Goal: Information Seeking & Learning: Compare options

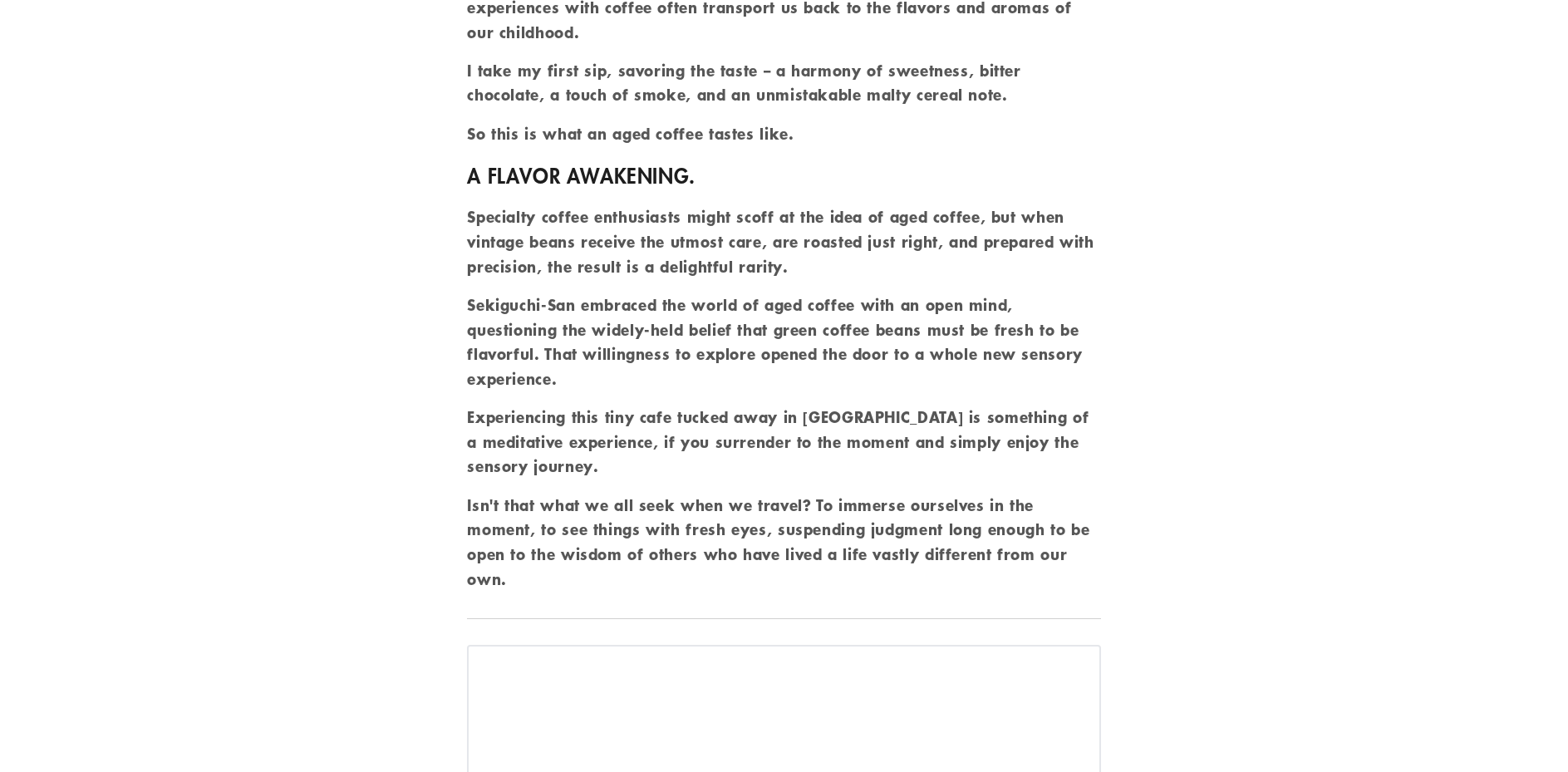
scroll to position [6065, 0]
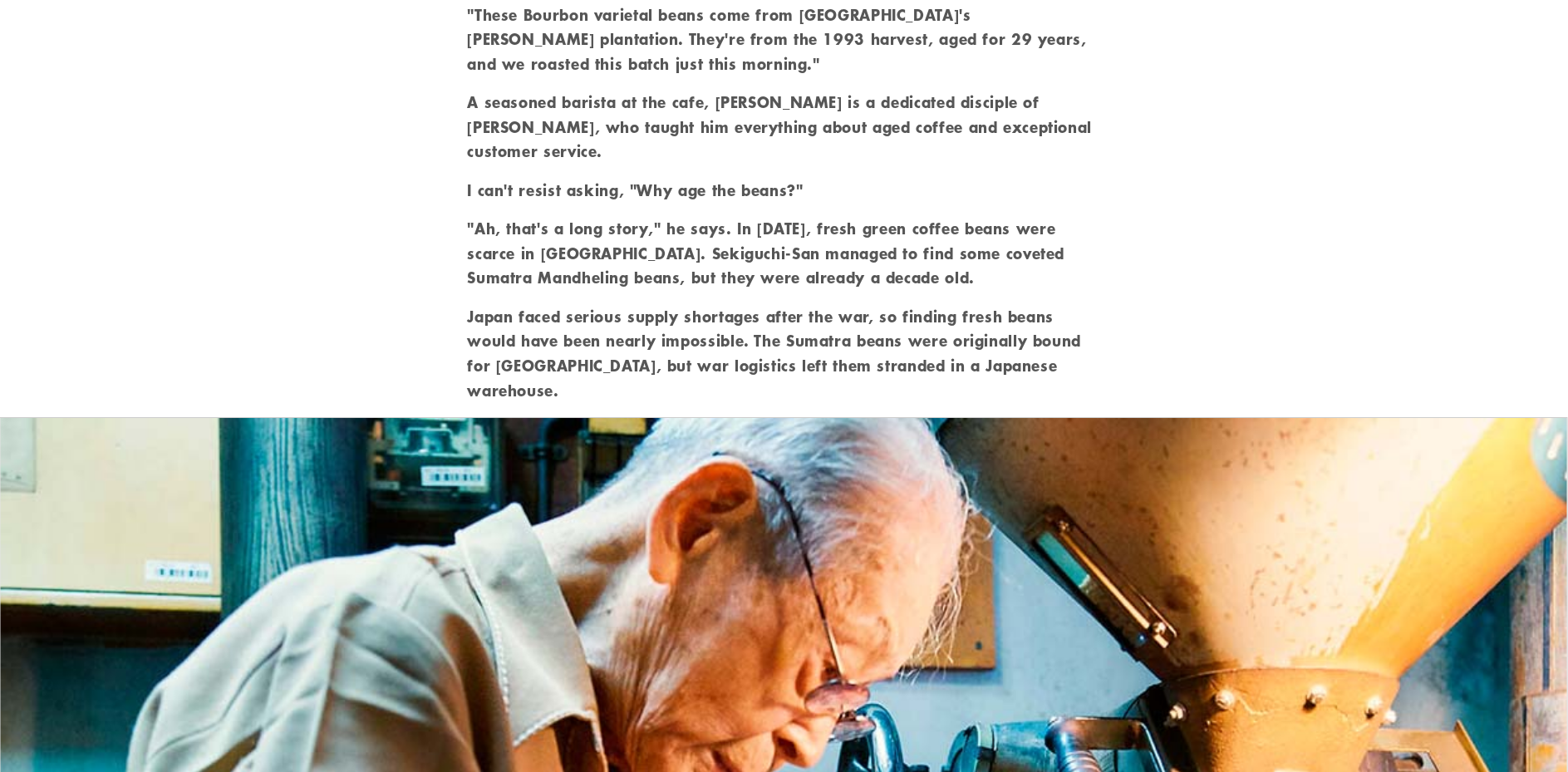
scroll to position [2659, 0]
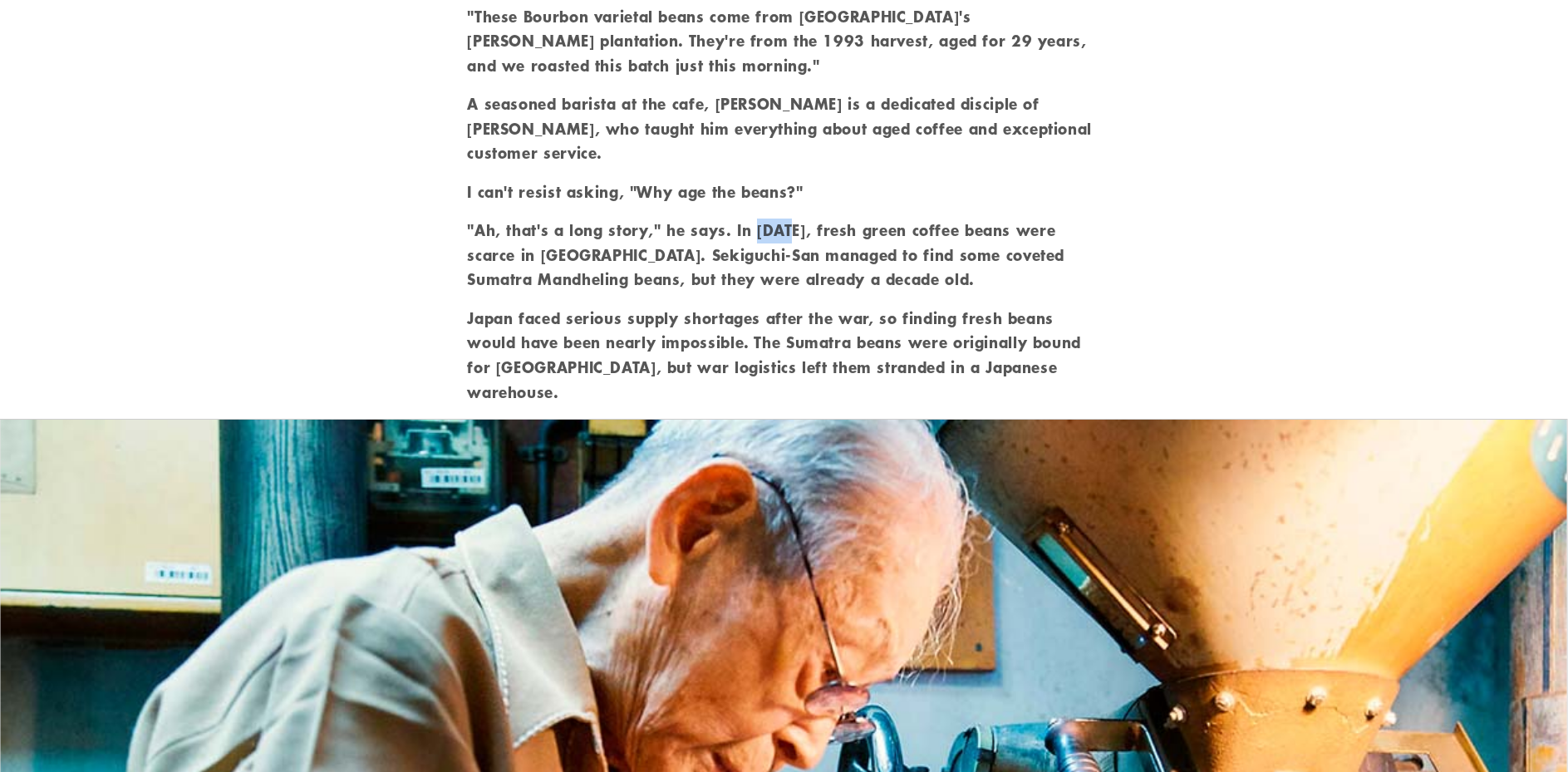
drag, startPoint x: 757, startPoint y: 212, endPoint x: 799, endPoint y: 207, distance: 42.3
click at [799, 219] on p ""Ah, that's a long story," he says. In [DATE], fresh green coffee beans were sc…" at bounding box center [783, 255] width 633 height 74
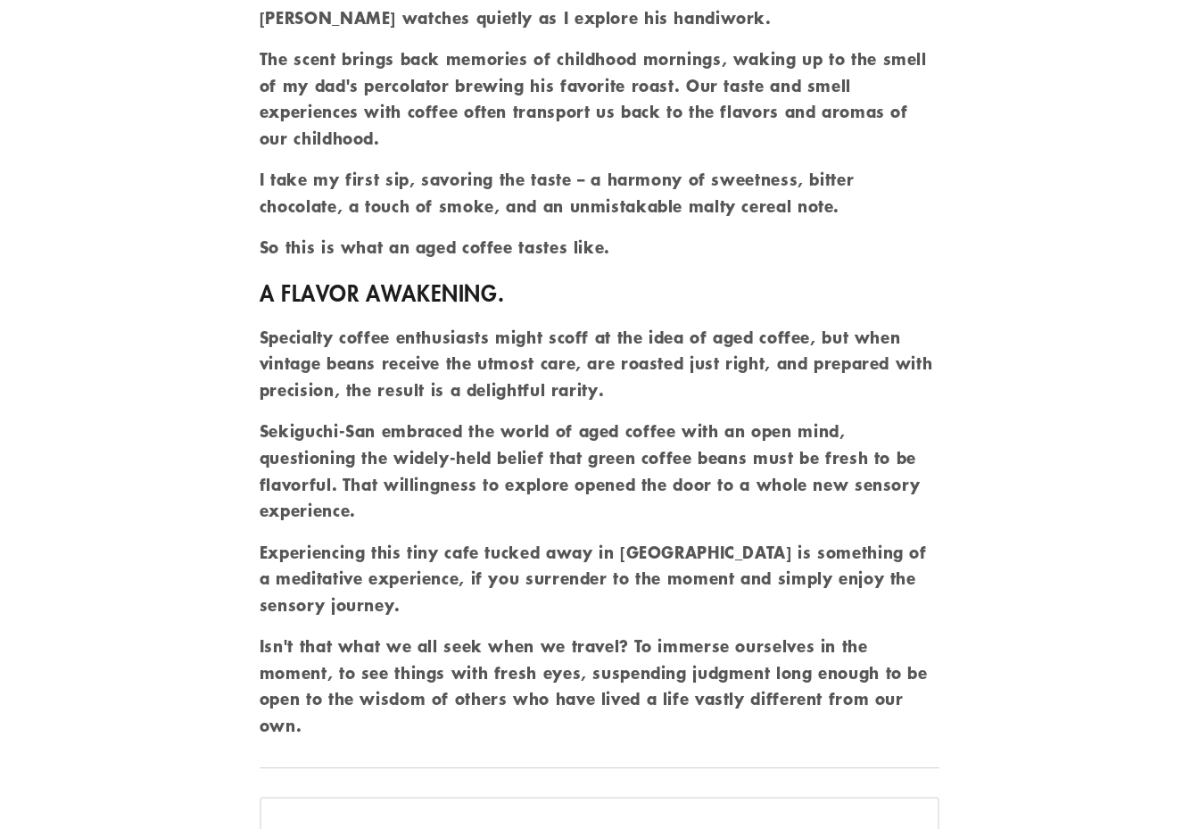
scroll to position [5443, 0]
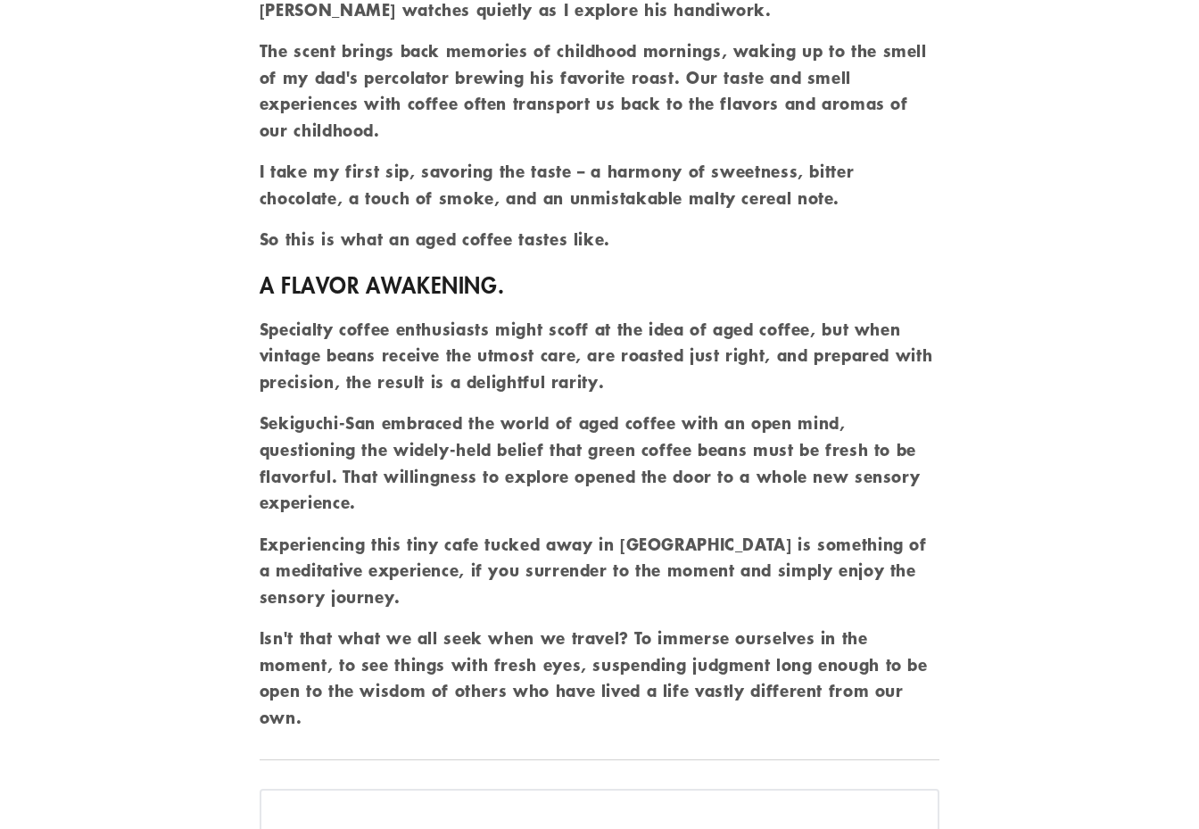
click at [485, 318] on p "Specialty coffee enthusiasts might scoff at the idea of aged coffee, but when v…" at bounding box center [600, 356] width 680 height 79
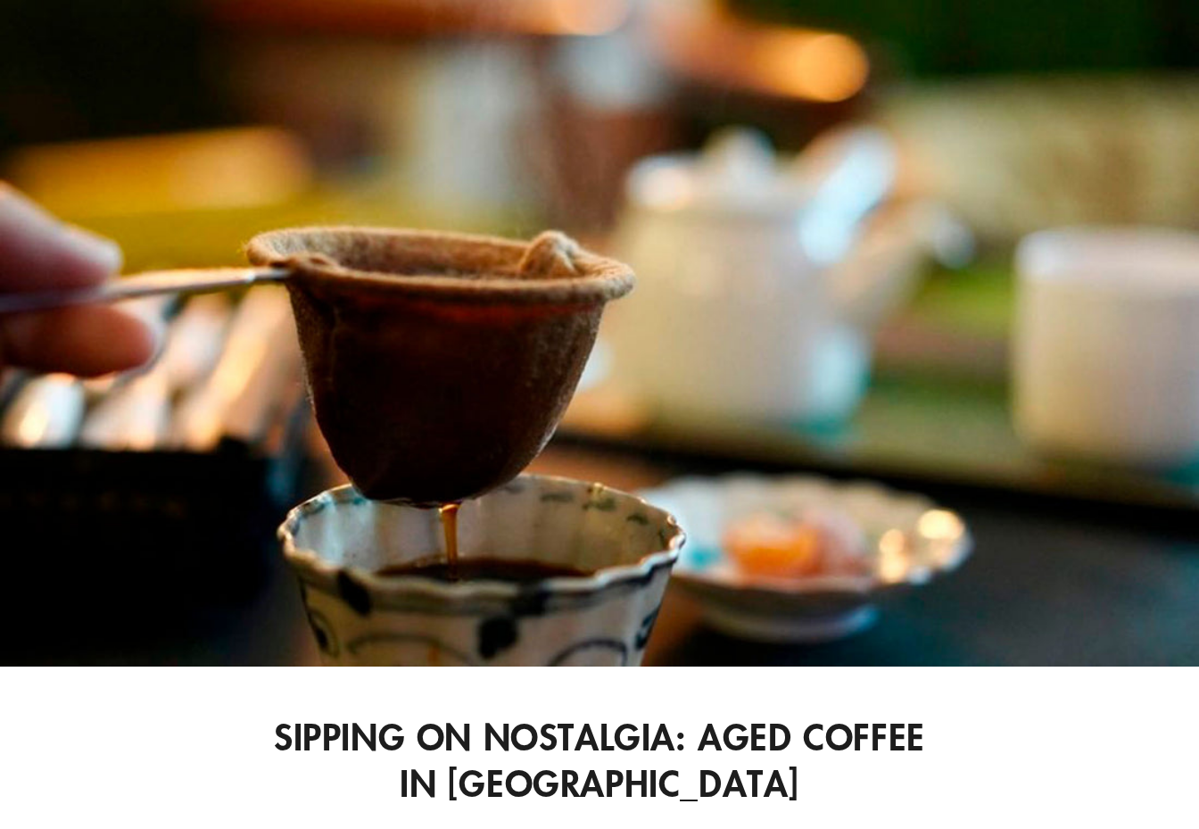
scroll to position [0, 0]
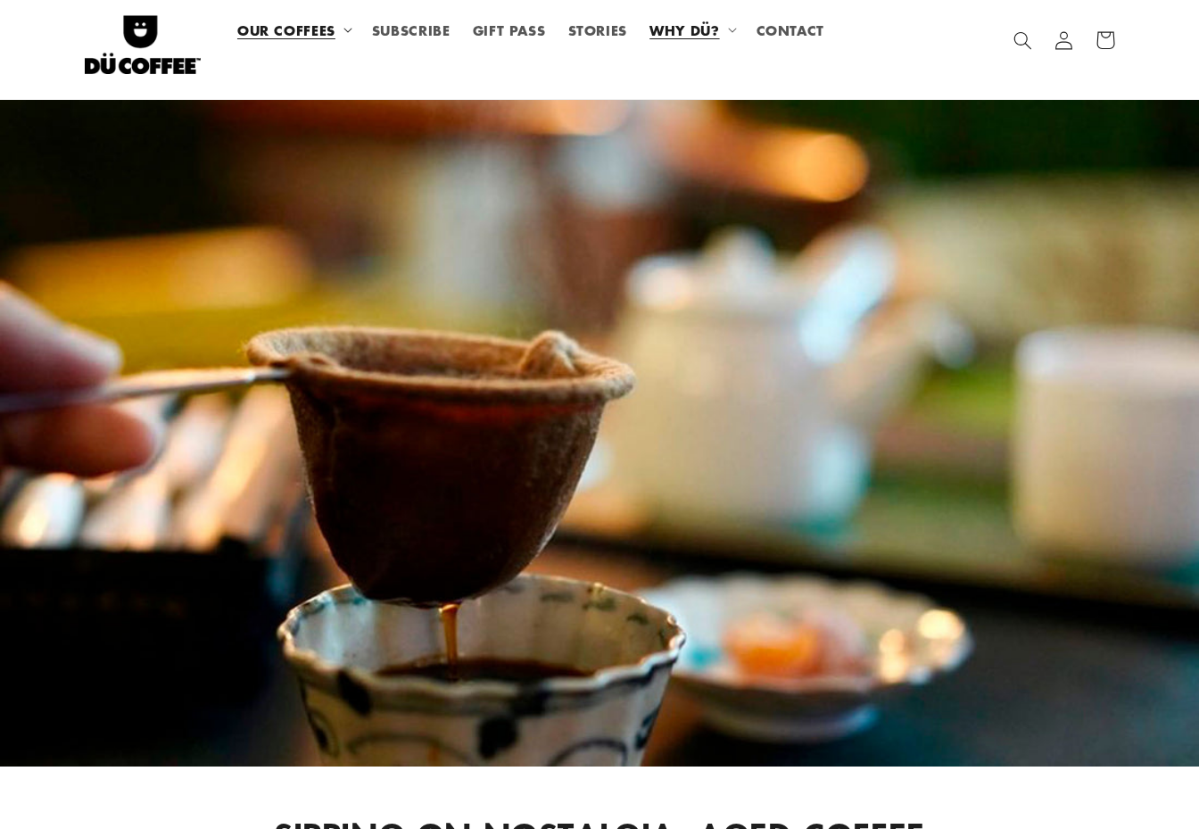
click at [285, 29] on span "OUR COFFEES" at bounding box center [286, 29] width 98 height 17
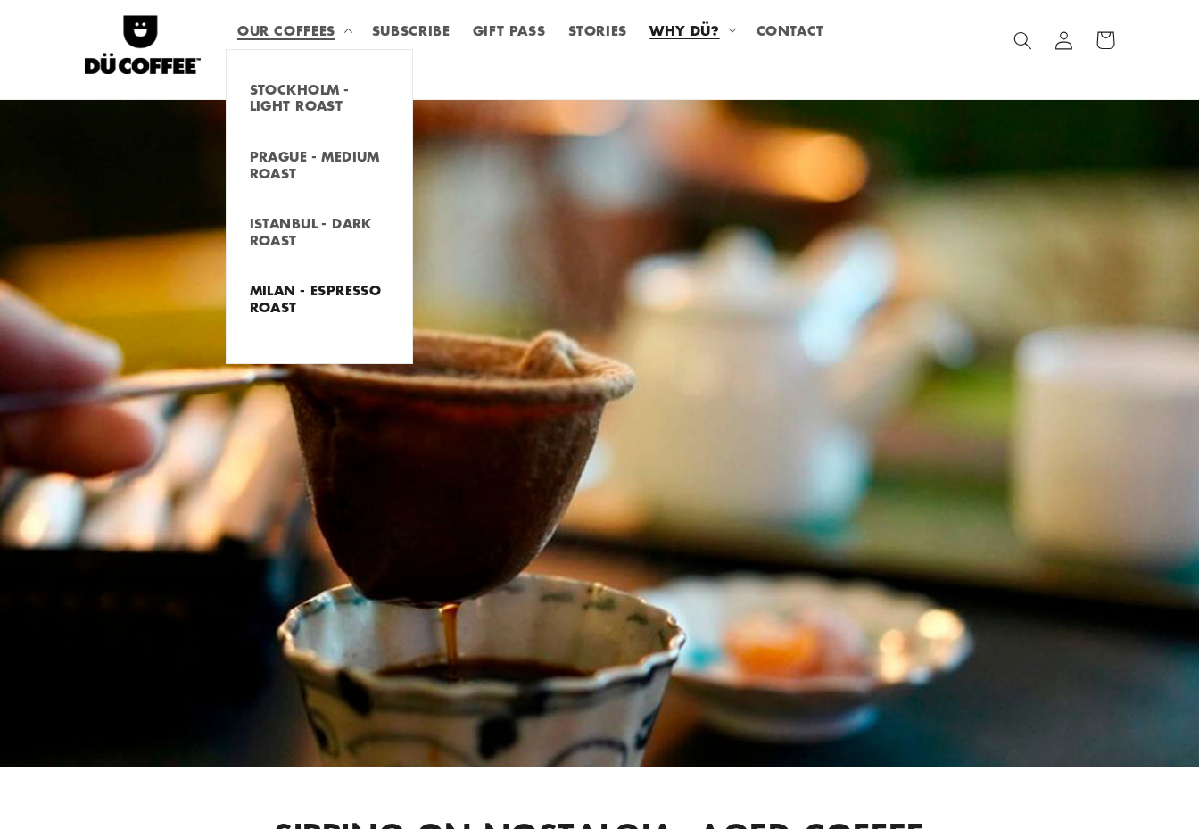
click at [280, 293] on link "MILAN - ESPRESSO ROAST" at bounding box center [320, 297] width 186 height 49
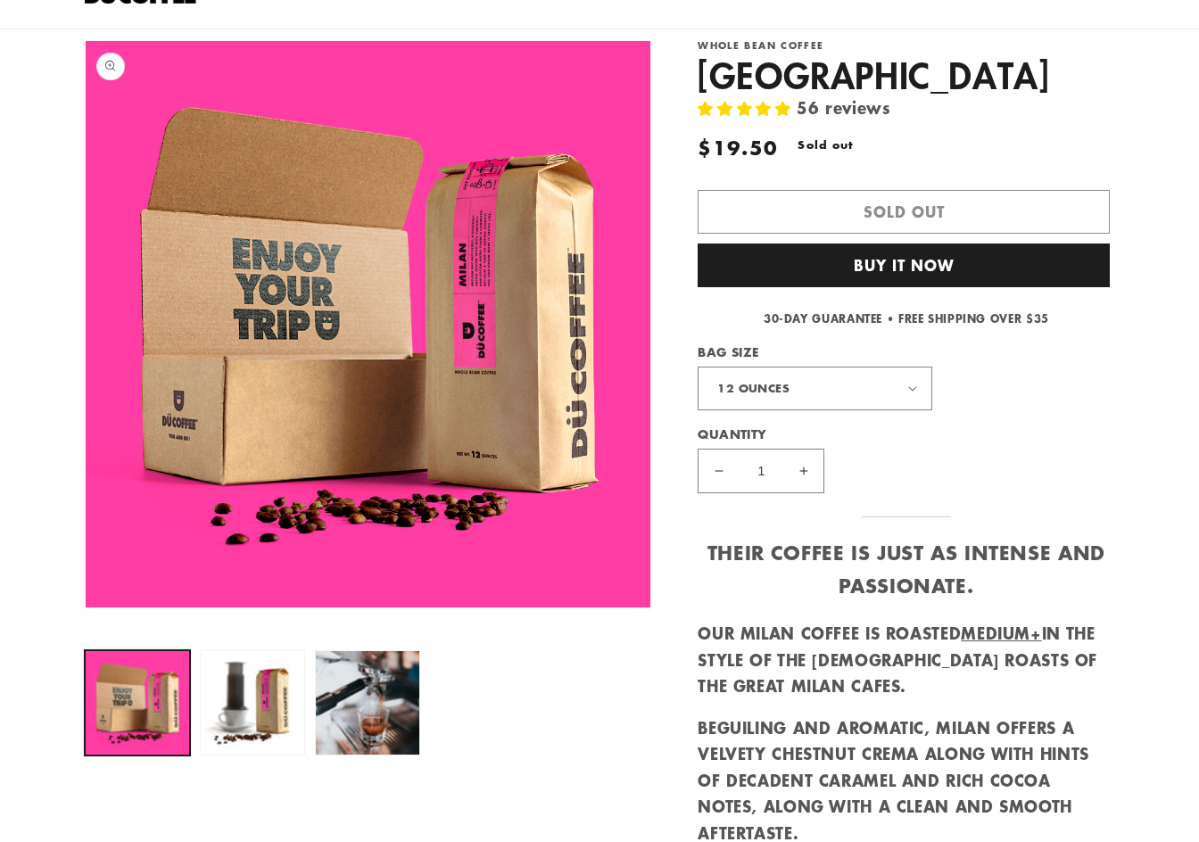
scroll to position [178, 0]
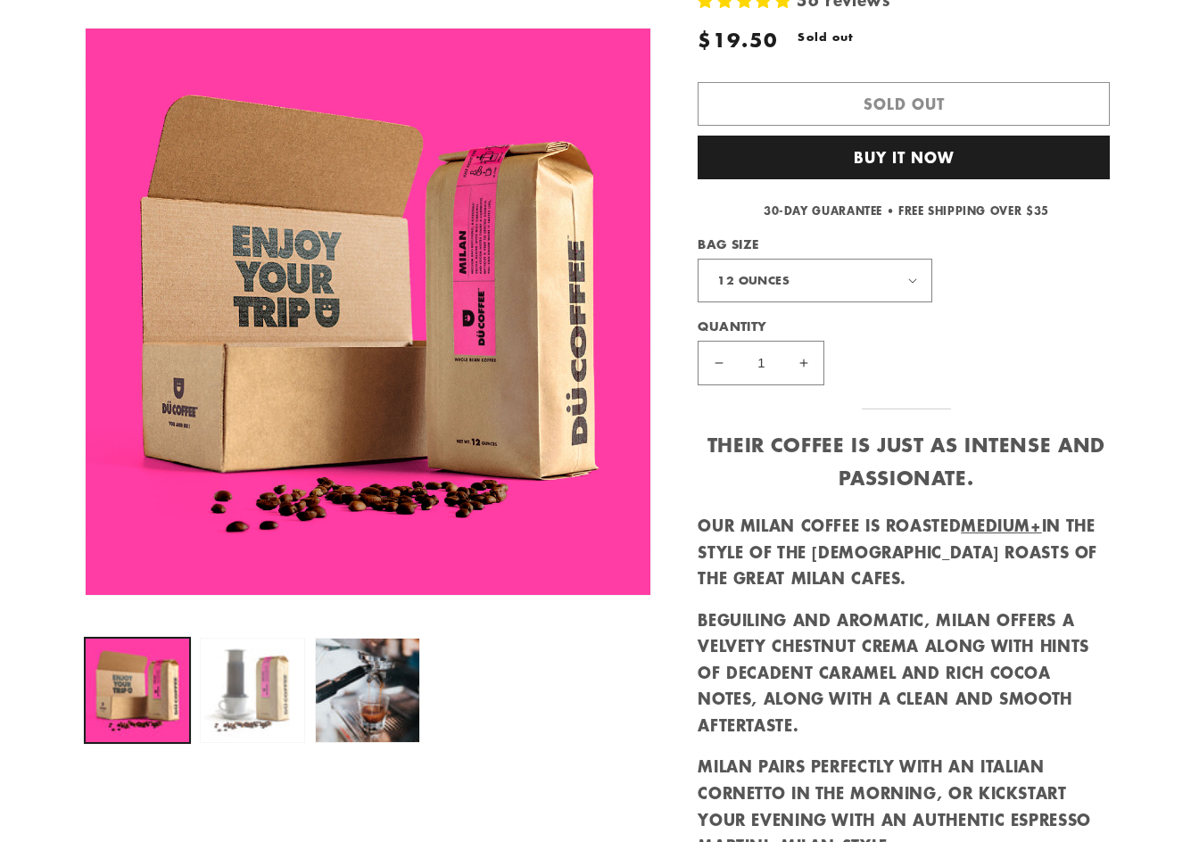
click at [277, 668] on button "Load image 2 in gallery view" at bounding box center [253, 691] width 106 height 106
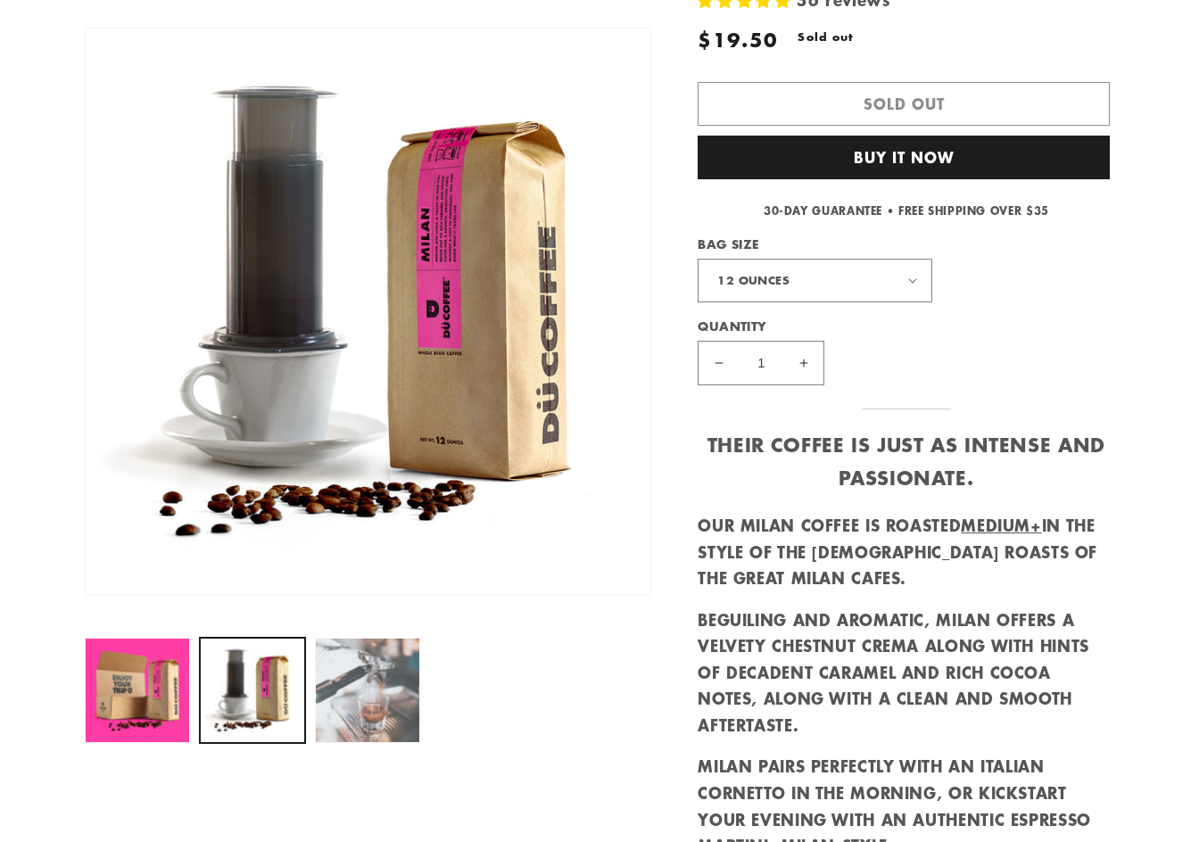
click at [360, 680] on button "Load image 3 in gallery view" at bounding box center [368, 691] width 106 height 106
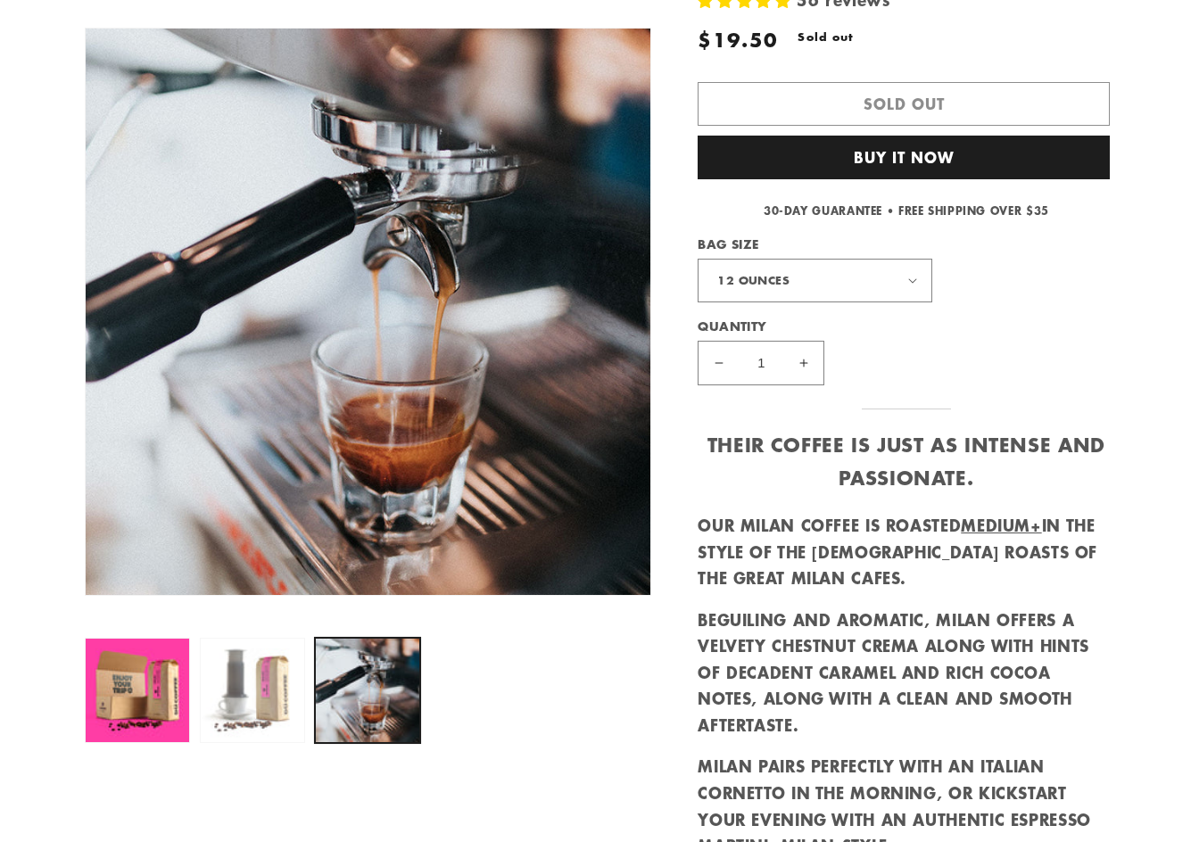
click at [256, 700] on button "Load image 2 in gallery view" at bounding box center [253, 691] width 106 height 106
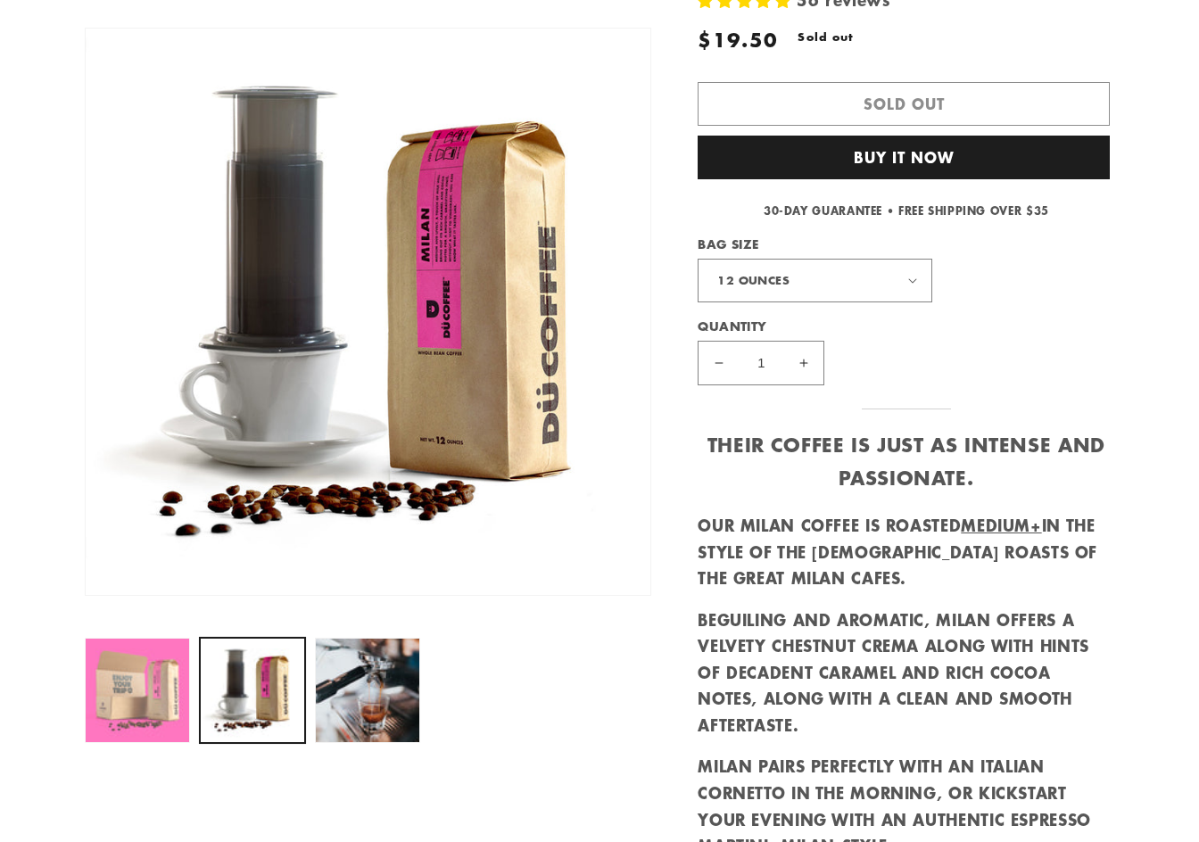
click at [151, 708] on button "Load image 1 in gallery view" at bounding box center [138, 691] width 106 height 106
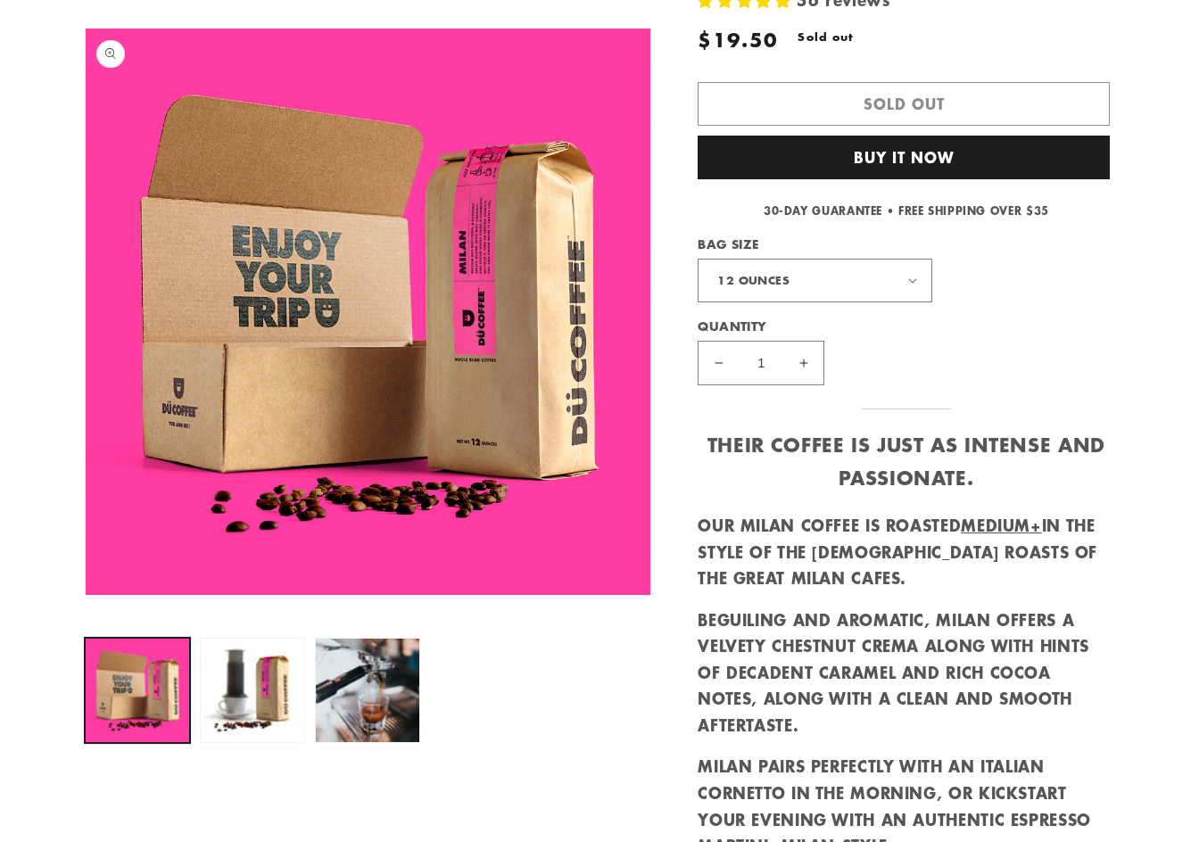
scroll to position [0, 0]
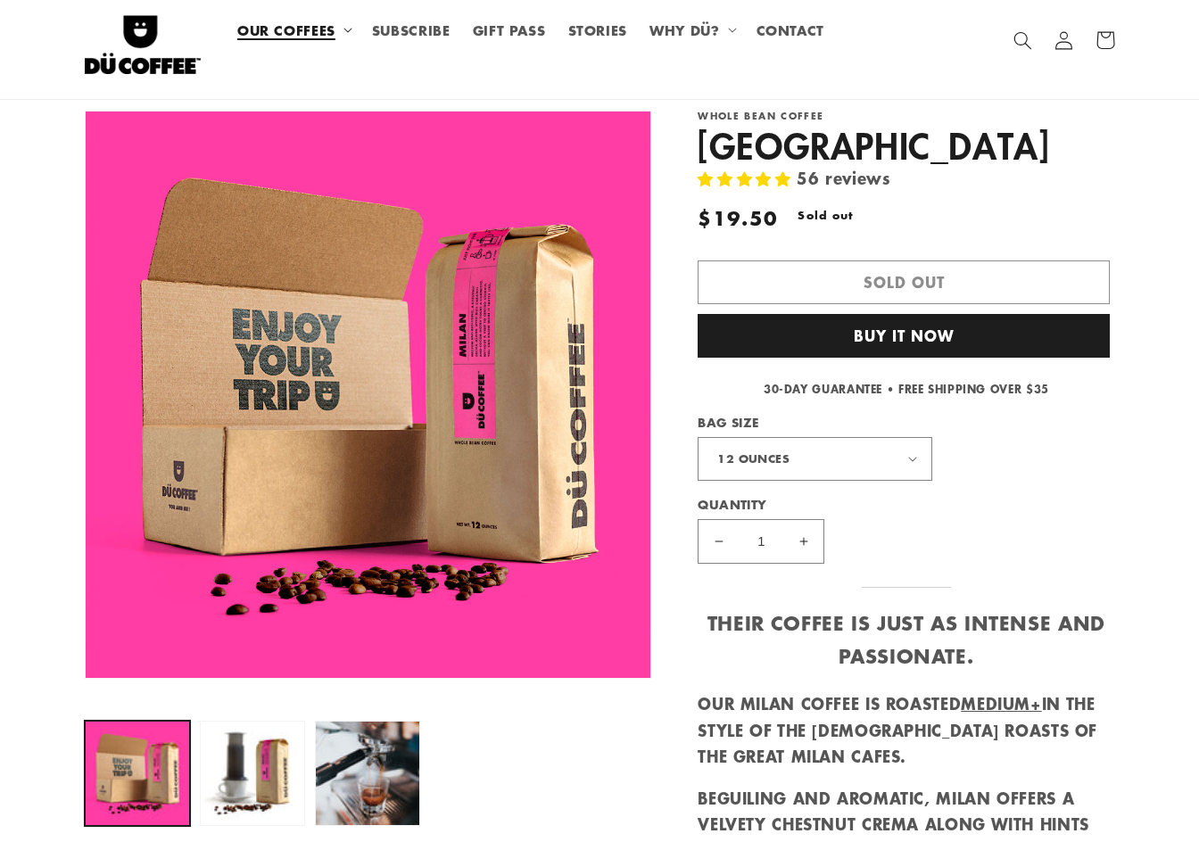
click at [298, 21] on span "OUR COFFEES" at bounding box center [286, 29] width 98 height 17
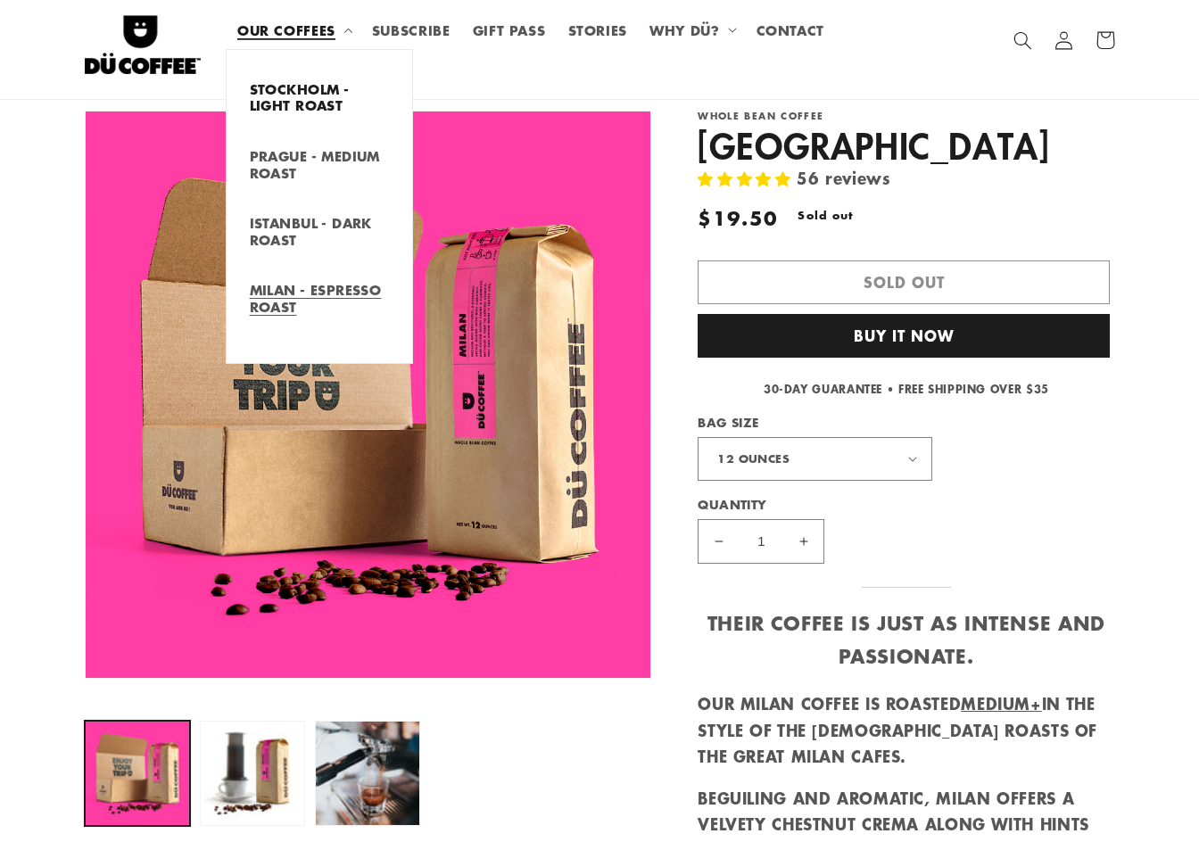
click at [313, 95] on link "STOCKHOLM - LIGHT ROAST" at bounding box center [320, 96] width 186 height 49
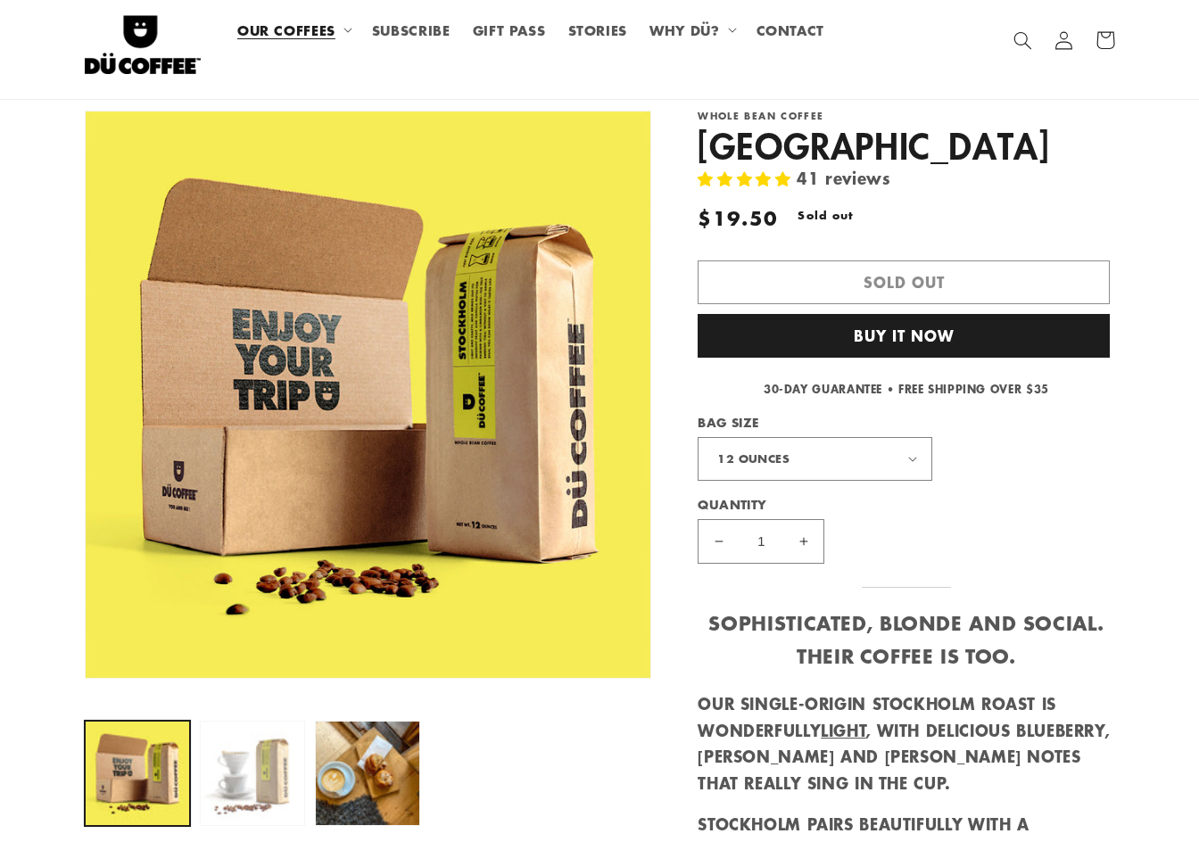
click at [264, 774] on button "Load image 2 in gallery view" at bounding box center [253, 774] width 106 height 106
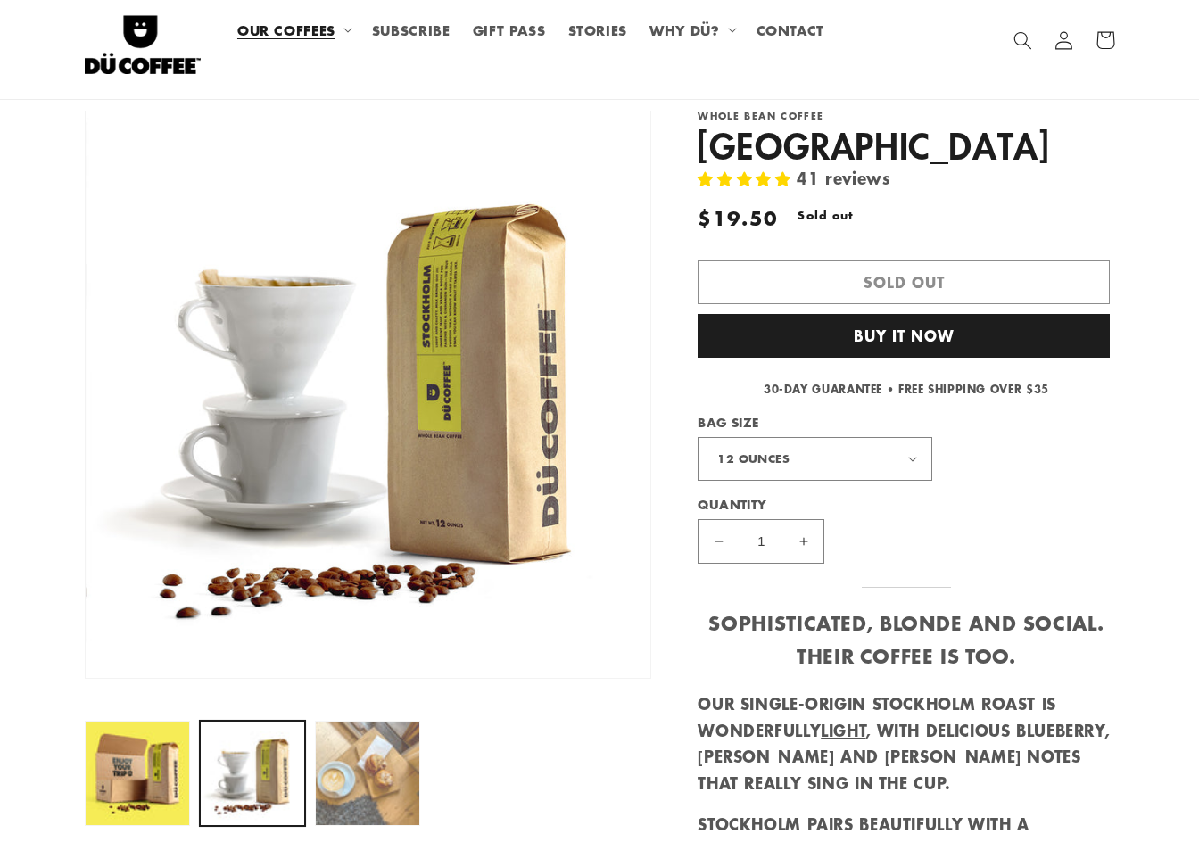
click at [390, 774] on button "Load image 3 in gallery view" at bounding box center [368, 774] width 106 height 106
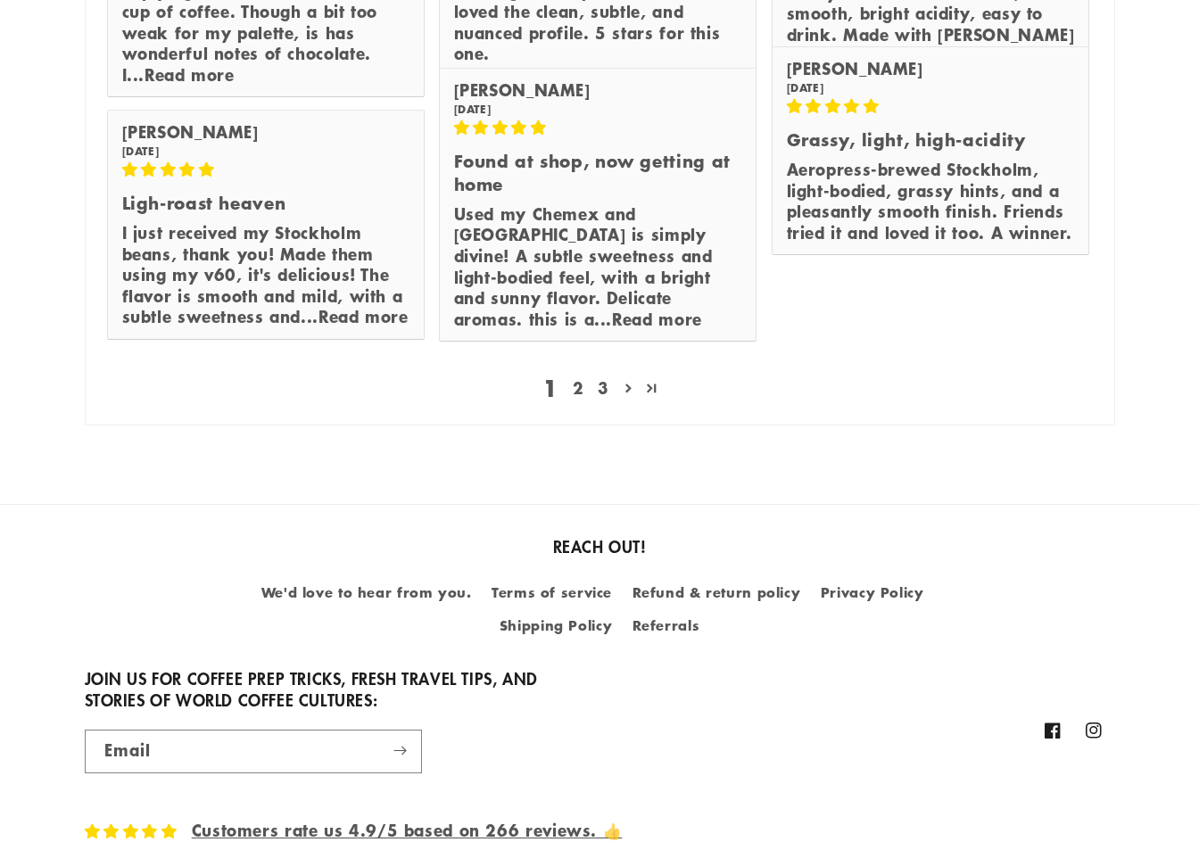
scroll to position [2655, 0]
